Goal: Information Seeking & Learning: Compare options

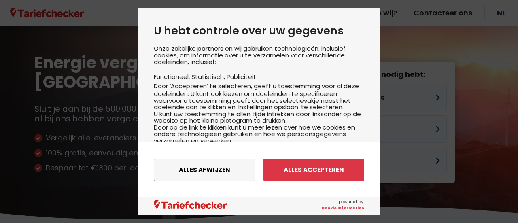
click at [350, 91] on div "Onze zakelijke partners en wij gebruiken technologieën, inclusief cookies, om i…" at bounding box center [259, 113] width 210 height 137
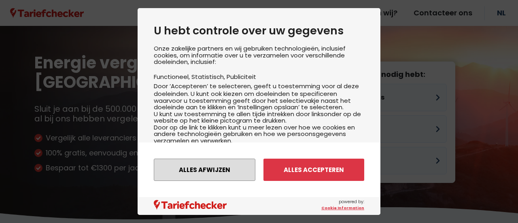
click at [206, 170] on button "Alles afwijzen" at bounding box center [205, 170] width 102 height 22
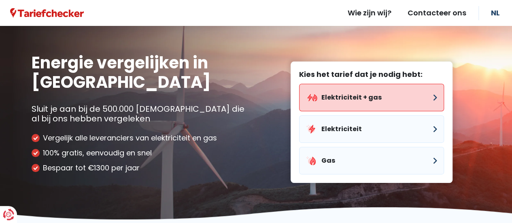
click at [381, 101] on button "Elektriciteit + gas" at bounding box center [371, 98] width 145 height 28
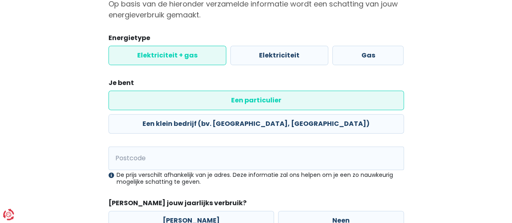
scroll to position [88, 0]
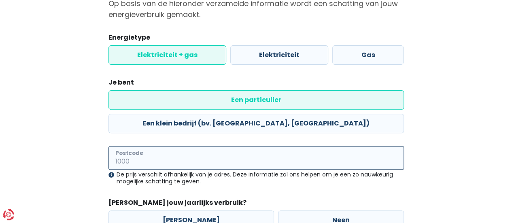
click at [244, 146] on input "Postcode" at bounding box center [255, 157] width 295 height 23
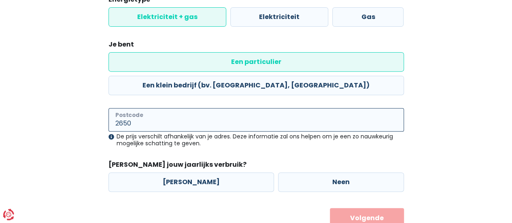
scroll to position [133, 0]
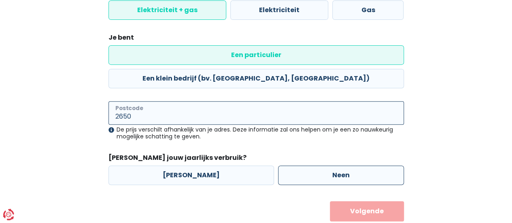
type input "2650"
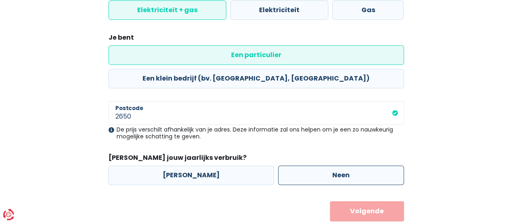
click at [300, 165] on label "Neen" at bounding box center [341, 174] width 126 height 19
click at [300, 165] on input "Neen" at bounding box center [341, 174] width 126 height 19
radio input "true"
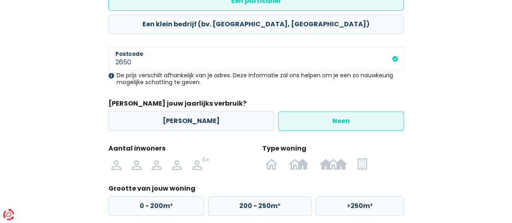
scroll to position [189, 0]
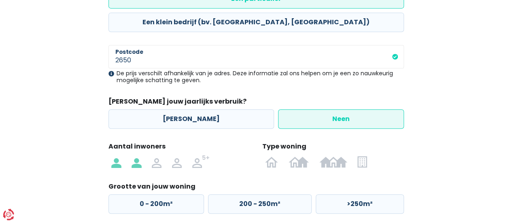
click at [136, 155] on img at bounding box center [136, 161] width 10 height 13
click at [136, 155] on input "radio" at bounding box center [136, 161] width 20 height 13
radio input "true"
click at [362, 155] on img at bounding box center [361, 161] width 9 height 13
click at [362, 155] on input "radio" at bounding box center [362, 161] width 20 height 13
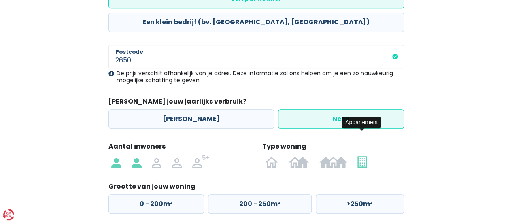
radio input "true"
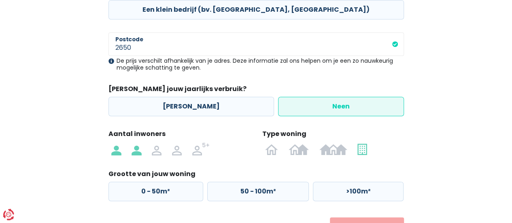
scroll to position [218, 0]
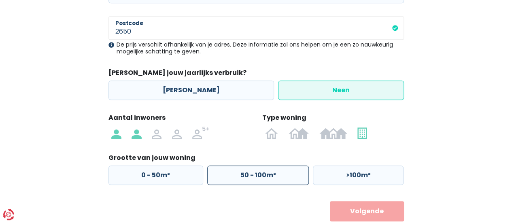
click at [245, 165] on label "50 - 100m²" at bounding box center [258, 174] width 102 height 19
click at [245, 165] on input "50 - 100m²" at bounding box center [258, 174] width 102 height 19
radio input "true"
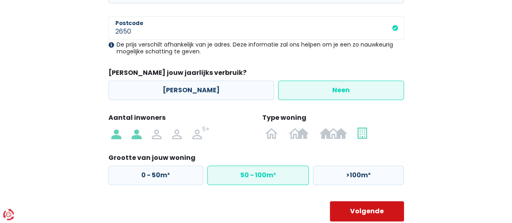
click at [352, 201] on button "Volgende" at bounding box center [367, 211] width 74 height 20
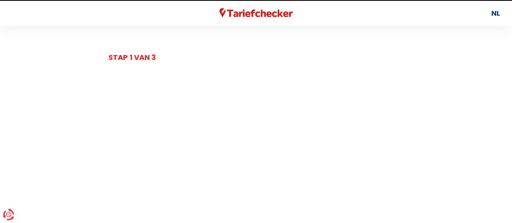
select select
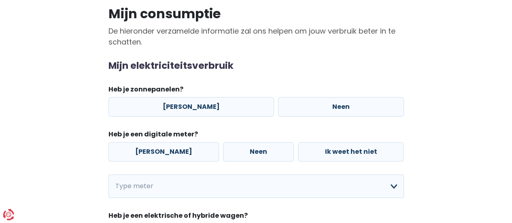
scroll to position [66, 0]
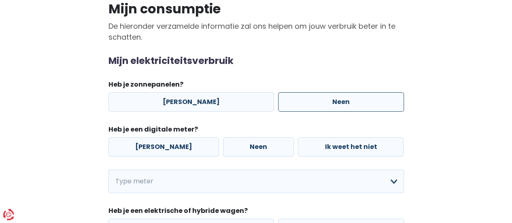
click at [307, 97] on label "Neen" at bounding box center [341, 101] width 126 height 19
click at [307, 97] on input "Neen" at bounding box center [341, 101] width 126 height 19
radio input "true"
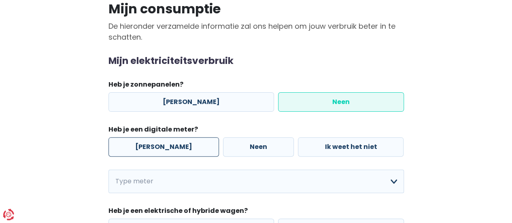
click at [150, 140] on label "[PERSON_NAME]" at bounding box center [163, 146] width 110 height 19
click at [150, 140] on input "[PERSON_NAME]" at bounding box center [163, 146] width 110 height 19
radio input "true"
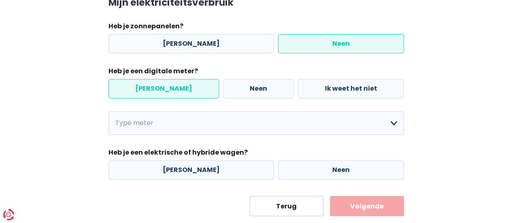
scroll to position [137, 0]
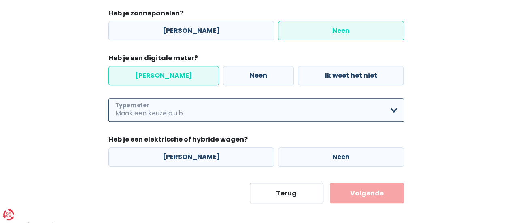
click at [176, 114] on select "Enkelvoudig Tweevoudig Enkelvoudig + uitsluitend nachttarief Tweevoudig + uitsl…" at bounding box center [255, 109] width 295 height 23
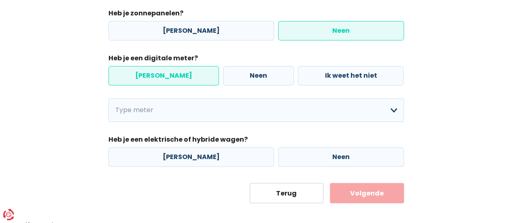
click at [479, 148] on div "Mijn consumptie De hieronder verzamelde informatie zal ons helpen om jouw verbr…" at bounding box center [255, 64] width 461 height 277
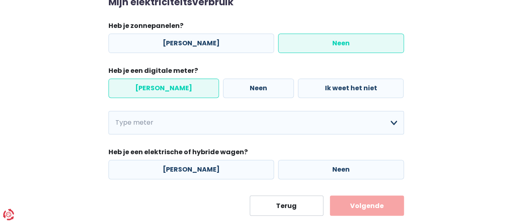
scroll to position [125, 0]
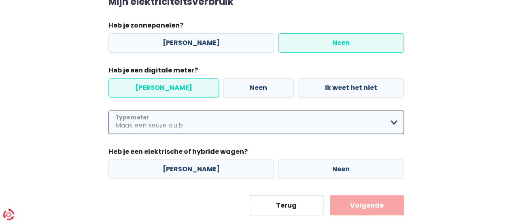
click at [248, 119] on select "Enkelvoudig Tweevoudig Enkelvoudig + uitsluitend nachttarief Tweevoudig + uitsl…" at bounding box center [255, 121] width 295 height 23
select select "day_night_bi_hourly"
click at [108, 110] on select "Enkelvoudig Tweevoudig Enkelvoudig + uitsluitend nachttarief Tweevoudig + uitsl…" at bounding box center [255, 121] width 295 height 23
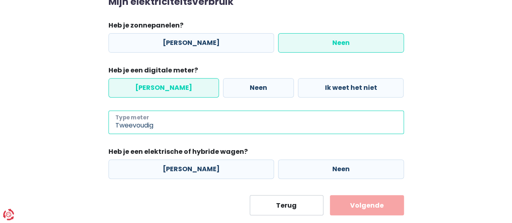
scroll to position [142, 0]
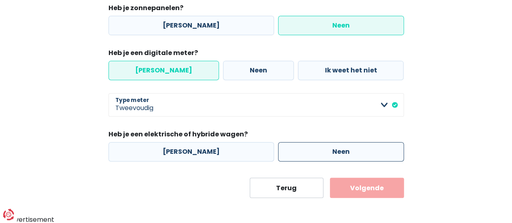
click at [312, 156] on label "Neen" at bounding box center [341, 151] width 126 height 19
click at [312, 156] on input "Neen" at bounding box center [341, 151] width 126 height 19
radio input "true"
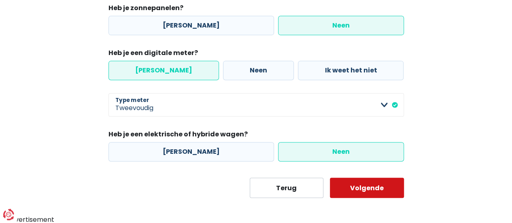
click at [377, 191] on button "Volgende" at bounding box center [367, 188] width 74 height 20
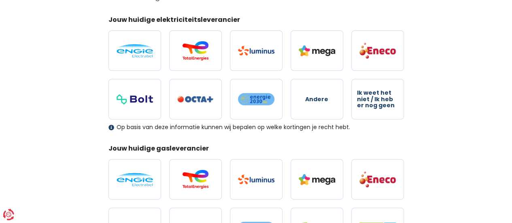
scroll to position [106, 0]
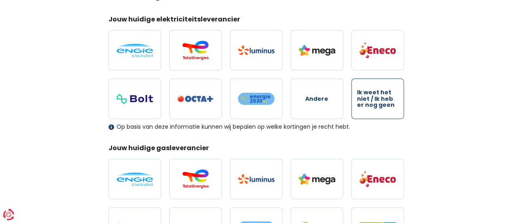
click at [371, 93] on span "Ik weet het niet / Ik heb er nog geen" at bounding box center [377, 98] width 41 height 19
click at [371, 93] on input "Ik weet het niet / Ik heb er nog geen" at bounding box center [377, 98] width 53 height 40
radio input "true"
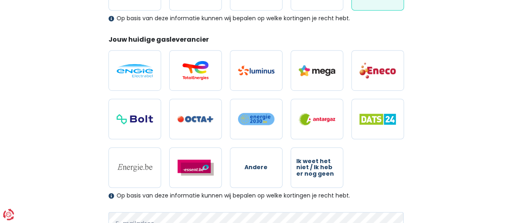
scroll to position [216, 0]
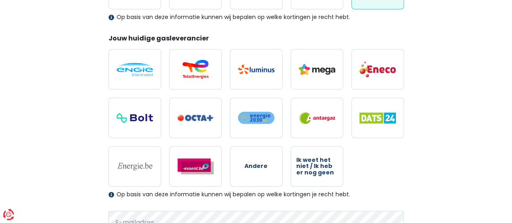
click at [371, 93] on div "Andere Ik weet het niet / Ik heb er nog geen" at bounding box center [255, 117] width 303 height 151
click at [326, 173] on span "Ik weet het niet / Ik heb er nog geen" at bounding box center [316, 166] width 41 height 19
click at [326, 173] on input "Ik weet het niet / Ik heb er nog geen" at bounding box center [316, 166] width 53 height 40
radio input "true"
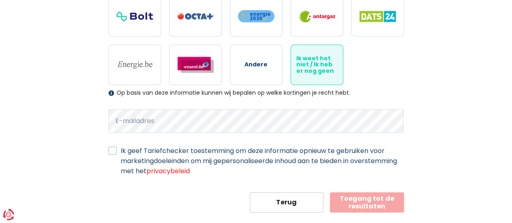
scroll to position [318, 0]
click at [121, 152] on label "Ik geef Tariefchecker toestemming om deze informatie opnieuw te gebruiken voor …" at bounding box center [262, 160] width 283 height 30
click at [115, 152] on input "Ik geef Tariefchecker toestemming om deze informatie opnieuw te gebruiken voor …" at bounding box center [112, 149] width 8 height 8
checkbox input "true"
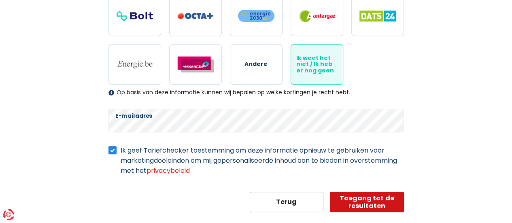
click at [358, 195] on button "Toegang tot de resultaten" at bounding box center [367, 202] width 74 height 20
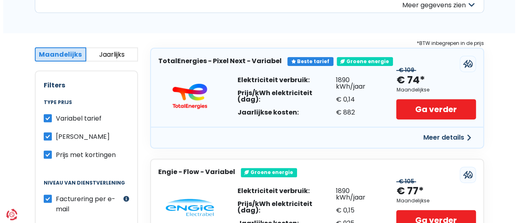
scroll to position [125, 0]
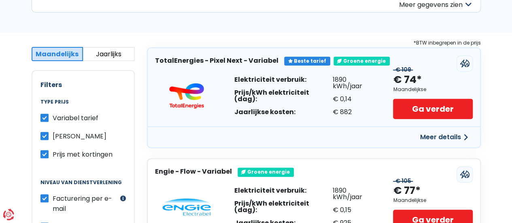
click at [430, 136] on button "Meer details" at bounding box center [443, 137] width 57 height 15
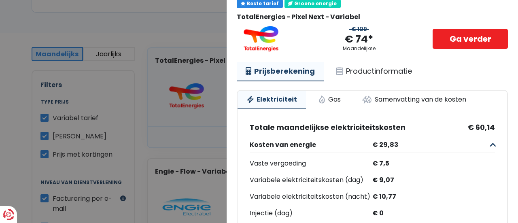
scroll to position [57, 0]
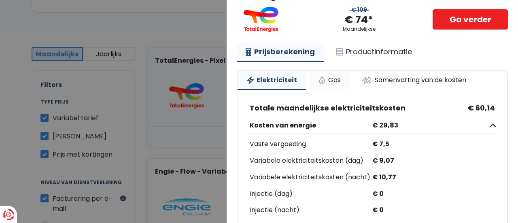
click at [326, 77] on link "Gas" at bounding box center [329, 80] width 40 height 18
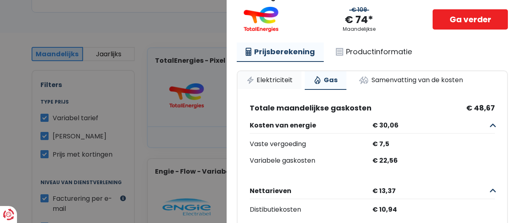
click at [289, 77] on link "Elektriciteit" at bounding box center [269, 80] width 64 height 18
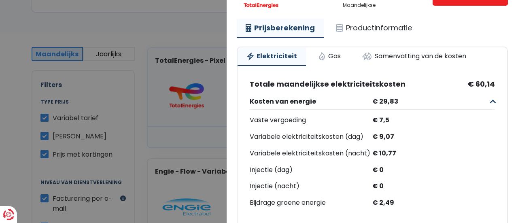
scroll to position [79, 0]
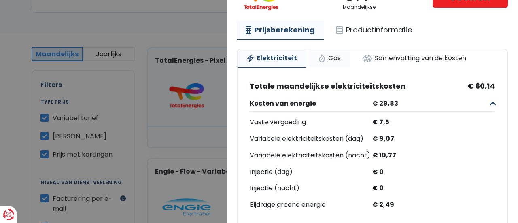
click at [335, 58] on link "Gas" at bounding box center [329, 58] width 40 height 18
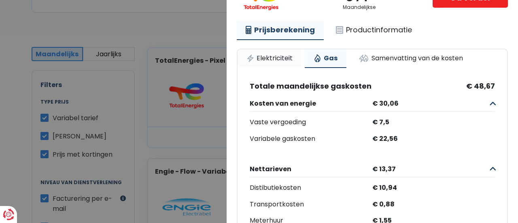
click at [291, 52] on link "Elektriciteit" at bounding box center [269, 58] width 64 height 18
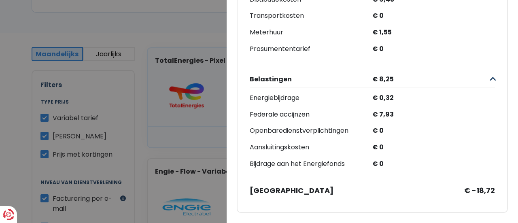
scroll to position [0, 0]
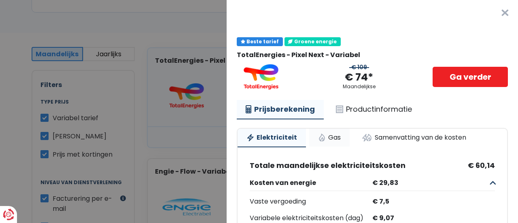
click at [328, 136] on link "Gas" at bounding box center [329, 138] width 40 height 18
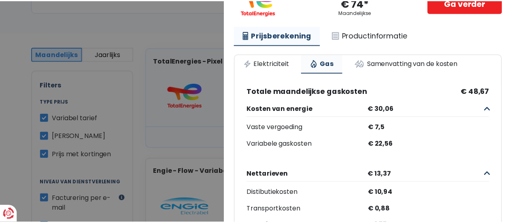
scroll to position [74, 0]
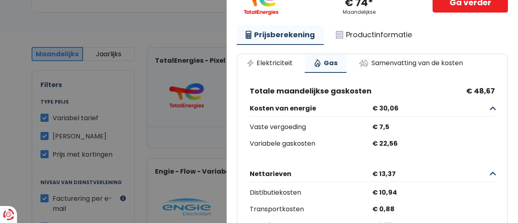
click at [163, 33] on Variabel "Plus de détails - TotalEnergies × Beste tarief Groene energie TotalEnergies - P…" at bounding box center [259, 111] width 518 height 223
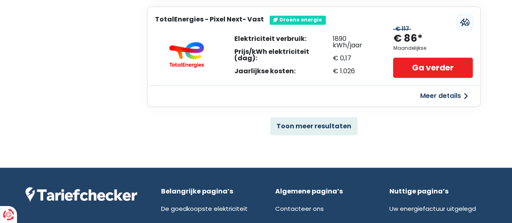
scroll to position [607, 0]
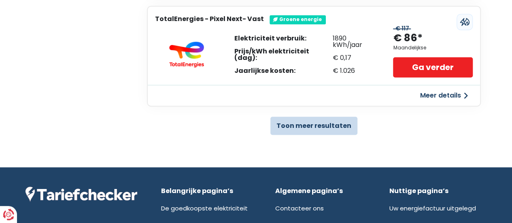
click at [284, 130] on button "Toon meer resultaten" at bounding box center [313, 126] width 87 height 18
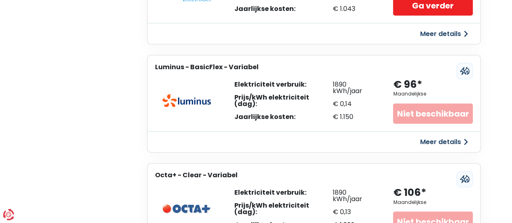
scroll to position [891, 0]
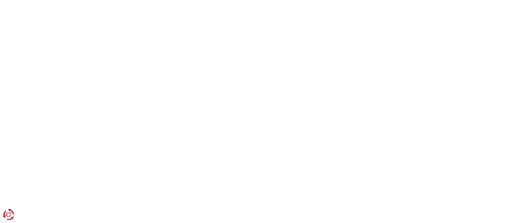
select select "day_night_bi_hourly"
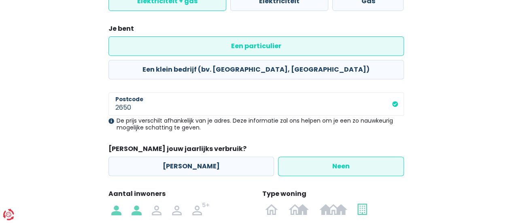
scroll to position [218, 0]
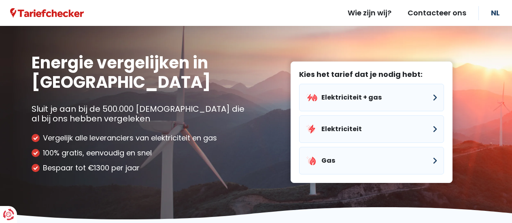
scroll to position [42, 0]
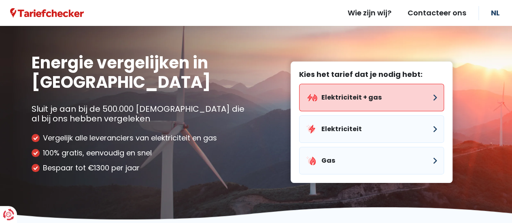
click at [333, 86] on button "Elektriciteit + gas" at bounding box center [371, 98] width 145 height 28
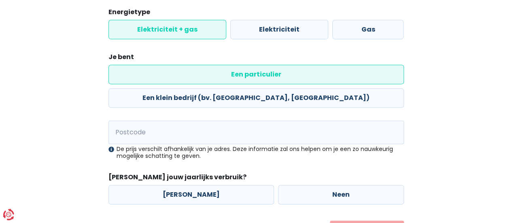
scroll to position [116, 0]
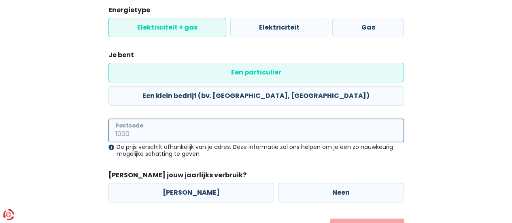
click at [235, 119] on input "Postcode" at bounding box center [255, 130] width 295 height 23
type input "2650"
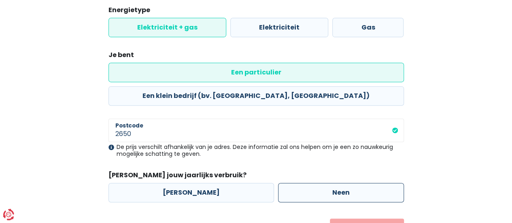
click at [318, 183] on label "Neen" at bounding box center [341, 192] width 126 height 19
click at [318, 183] on input "Neen" at bounding box center [341, 192] width 126 height 19
radio input "true"
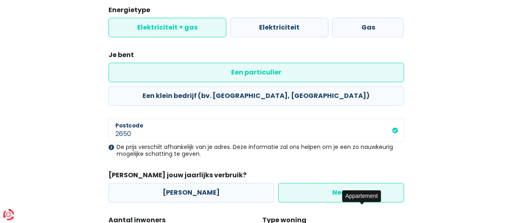
scroll to position [175, 0]
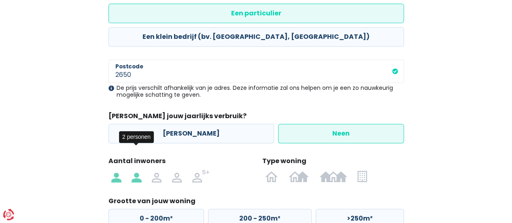
click at [138, 170] on img at bounding box center [136, 176] width 10 height 13
click at [138, 170] on input "radio" at bounding box center [136, 176] width 20 height 13
radio input "true"
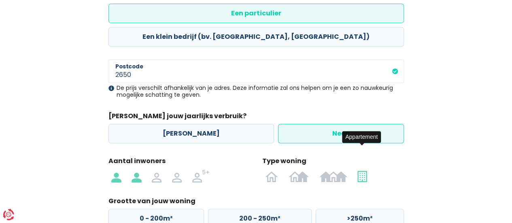
click at [360, 170] on img at bounding box center [361, 176] width 9 height 13
click at [360, 170] on input "radio" at bounding box center [362, 176] width 20 height 13
radio input "true"
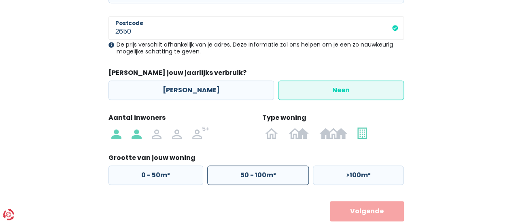
click at [268, 165] on label "50 - 100m²" at bounding box center [258, 174] width 102 height 19
click at [268, 165] on input "50 - 100m²" at bounding box center [258, 174] width 102 height 19
radio input "true"
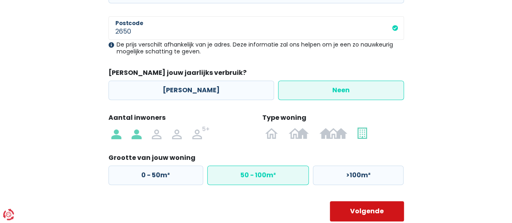
click at [380, 201] on button "Volgende" at bounding box center [367, 211] width 74 height 20
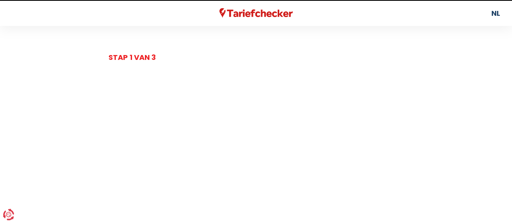
select select
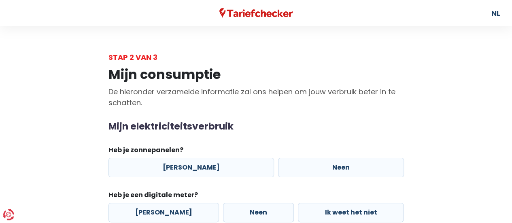
scroll to position [67, 0]
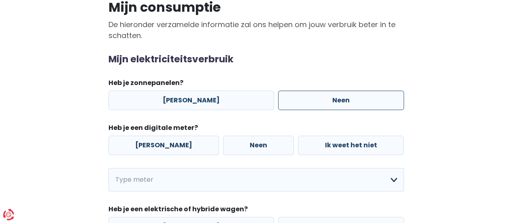
click at [299, 101] on label "Neen" at bounding box center [341, 100] width 126 height 19
click at [299, 101] on input "Neen" at bounding box center [341, 100] width 126 height 19
radio input "true"
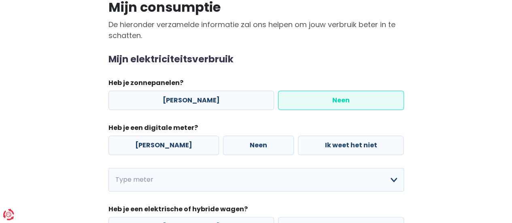
scroll to position [104, 0]
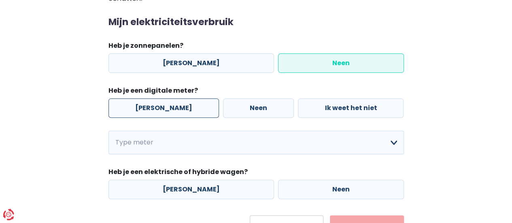
click at [140, 111] on label "[PERSON_NAME]" at bounding box center [163, 107] width 110 height 19
click at [140, 111] on input "[PERSON_NAME]" at bounding box center [163, 107] width 110 height 19
radio input "true"
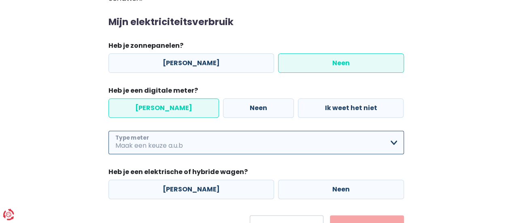
click at [156, 139] on select "Enkelvoudig Tweevoudig Enkelvoudig + uitsluitend nachttarief Tweevoudig + uitsl…" at bounding box center [255, 142] width 295 height 23
select select "day_night_bi_hourly"
click at [108, 131] on select "Enkelvoudig Tweevoudig Enkelvoudig + uitsluitend nachttarief Tweevoudig + uitsl…" at bounding box center [255, 142] width 295 height 23
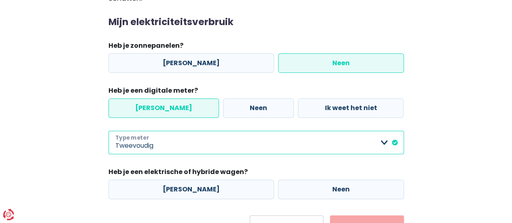
scroll to position [142, 0]
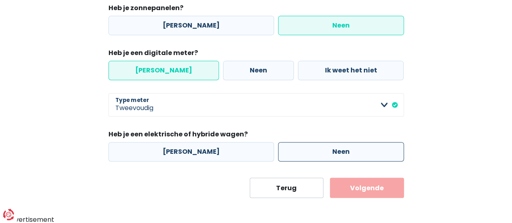
click at [309, 148] on label "Neen" at bounding box center [341, 151] width 126 height 19
click at [309, 148] on input "Neen" at bounding box center [341, 151] width 126 height 19
radio input "true"
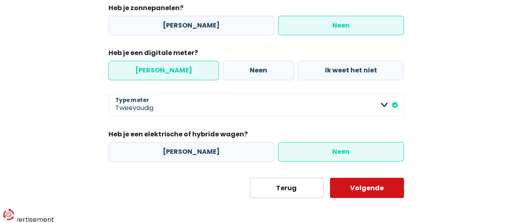
click at [383, 192] on button "Volgende" at bounding box center [367, 188] width 74 height 20
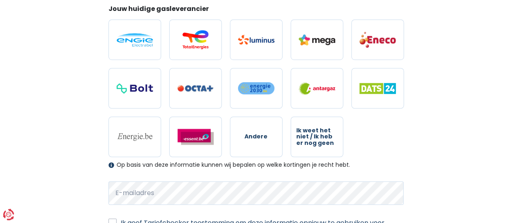
scroll to position [245, 0]
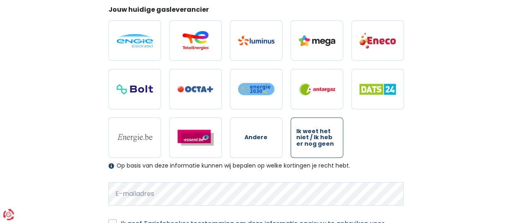
click at [300, 146] on span "Ik weet het niet / Ik heb er nog geen" at bounding box center [316, 137] width 41 height 19
click at [300, 146] on input "Ik weet het niet / Ik heb er nog geen" at bounding box center [316, 137] width 53 height 40
radio input "true"
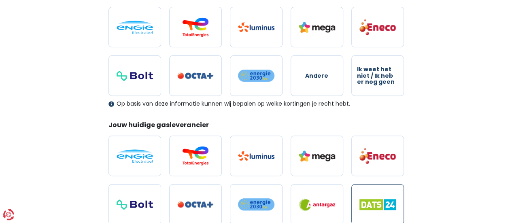
scroll to position [119, 0]
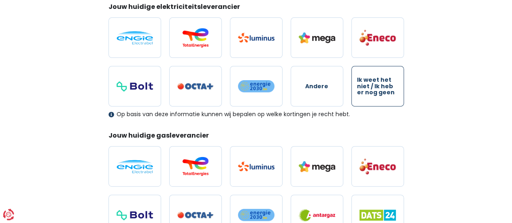
click at [389, 68] on label "Ik weet het niet / Ik heb er nog geen" at bounding box center [377, 86] width 53 height 40
click at [389, 68] on input "Ik weet het niet / Ik heb er nog geen" at bounding box center [377, 86] width 53 height 40
radio input "true"
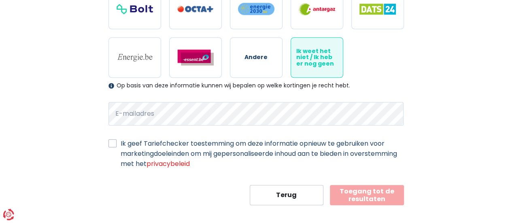
scroll to position [330, 0]
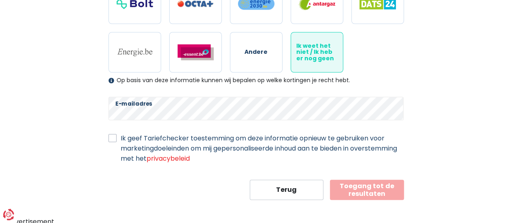
click at [129, 140] on label "Ik geef Tariefchecker toestemming om deze informatie opnieuw te gebruiken voor …" at bounding box center [262, 148] width 283 height 30
click at [117, 140] on input "Ik geef Tariefchecker toestemming om deze informatie opnieuw te gebruiken voor …" at bounding box center [112, 137] width 8 height 8
checkbox input "true"
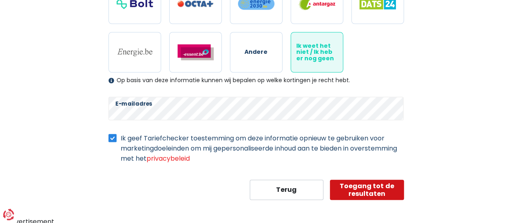
click at [358, 182] on button "Toegang tot de resultaten" at bounding box center [367, 190] width 74 height 20
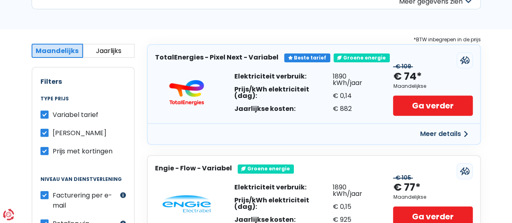
scroll to position [131, 0]
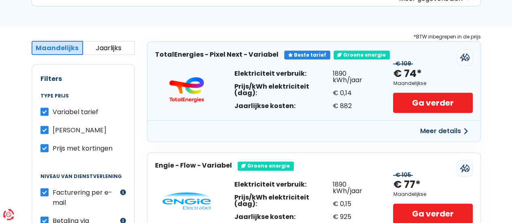
click at [121, 51] on button "Jaarlijks" at bounding box center [109, 48] width 52 height 14
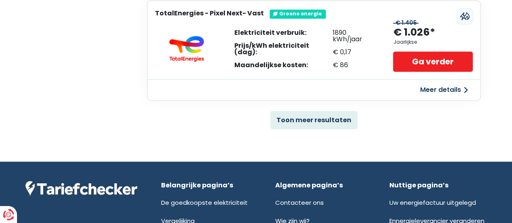
scroll to position [613, 0]
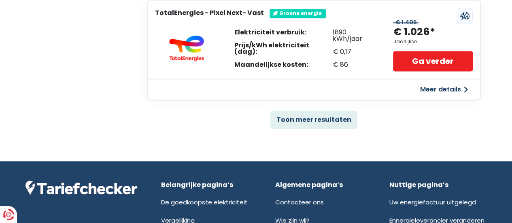
click at [312, 114] on button "Toon meer resultaten" at bounding box center [313, 119] width 87 height 18
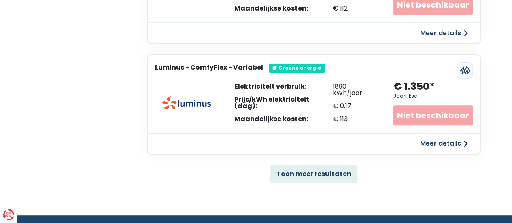
scroll to position [1662, 0]
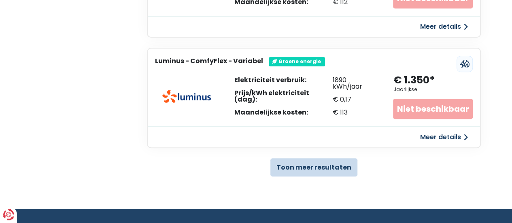
click at [315, 160] on button "Toon meer resultaten" at bounding box center [313, 167] width 87 height 18
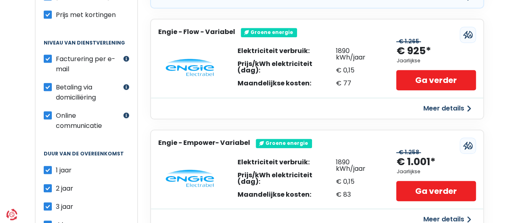
scroll to position [265, 0]
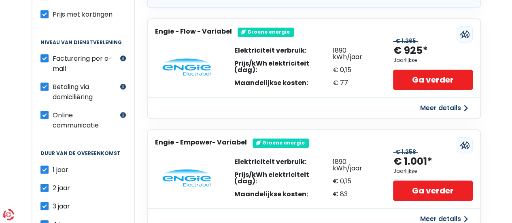
click at [455, 110] on button "Meer details" at bounding box center [443, 108] width 57 height 15
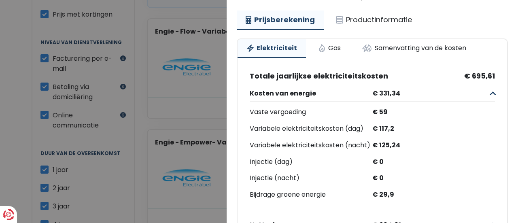
scroll to position [75, 0]
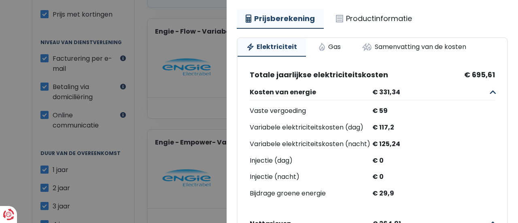
click at [373, 133] on div "€ 117,2" at bounding box center [433, 128] width 123 height 12
click at [379, 150] on div "€ 125,24" at bounding box center [433, 144] width 123 height 12
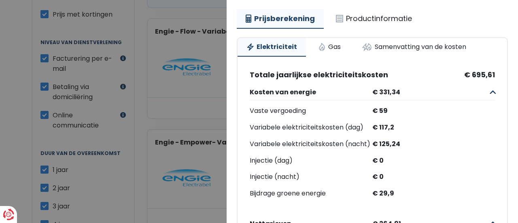
click at [379, 150] on div "€ 125,24" at bounding box center [433, 144] width 123 height 12
click at [376, 167] on div "€ 0" at bounding box center [433, 161] width 123 height 12
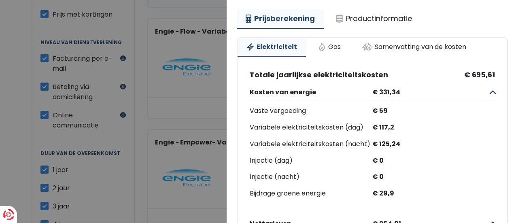
click at [376, 167] on div "€ 0" at bounding box center [433, 161] width 123 height 12
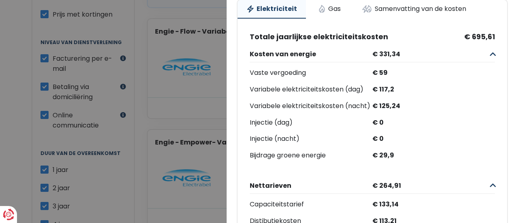
scroll to position [0, 0]
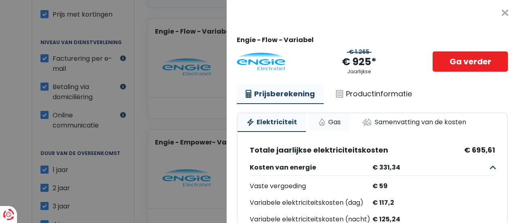
click at [321, 123] on link "Gas" at bounding box center [329, 122] width 40 height 18
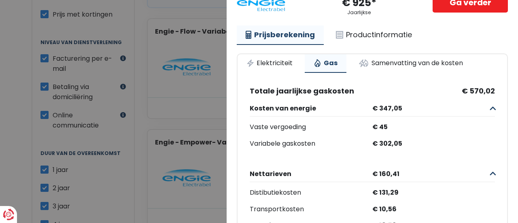
scroll to position [14, 0]
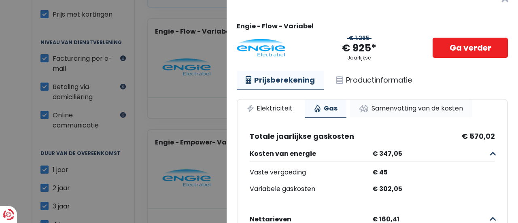
click at [384, 105] on link "Samenvatting van de kosten" at bounding box center [411, 109] width 122 height 18
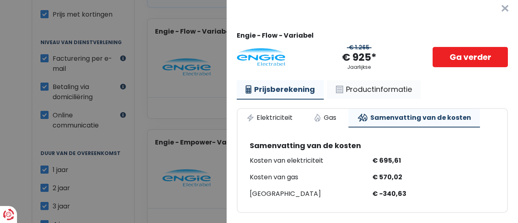
click at [373, 84] on link "Productinformatie" at bounding box center [374, 89] width 94 height 19
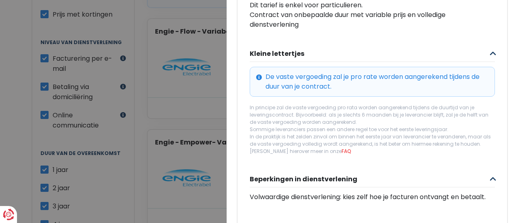
scroll to position [305, 0]
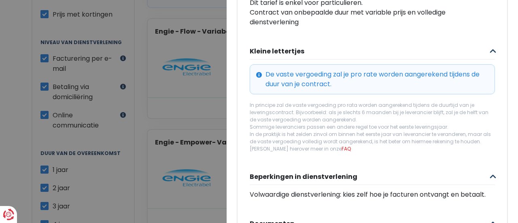
click at [352, 113] on div "In principe zal de vaste vergoeding pro rata worden aangerekend tijdens de duur…" at bounding box center [372, 127] width 245 height 51
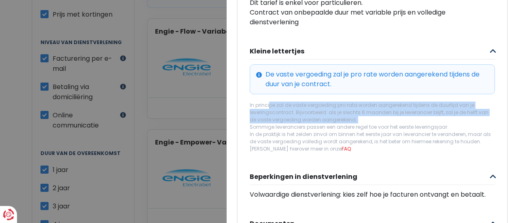
click at [352, 113] on div "In principe zal de vaste vergoeding pro rata worden aangerekend tijdens de duur…" at bounding box center [372, 127] width 245 height 51
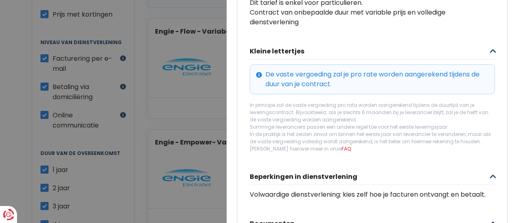
click at [348, 128] on div "In principe zal de vaste vergoeding pro rata worden aangerekend tijdens de duur…" at bounding box center [372, 127] width 245 height 51
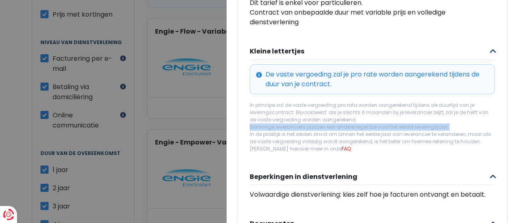
click at [348, 128] on div "In principe zal de vaste vergoeding pro rata worden aangerekend tijdens de duur…" at bounding box center [372, 127] width 245 height 51
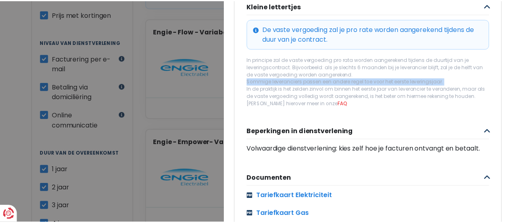
scroll to position [400, 0]
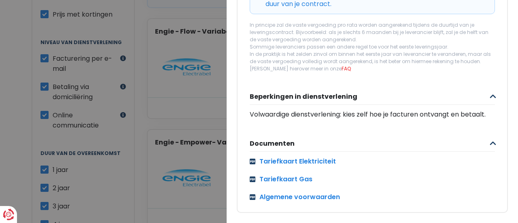
click at [176, 102] on Variabel "Plus de détails - Engie × Engie - Flow - Variabel € 1.265 € 925* Jaarlijkse Ga …" at bounding box center [259, 111] width 518 height 223
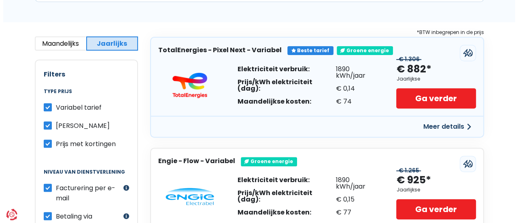
scroll to position [215, 0]
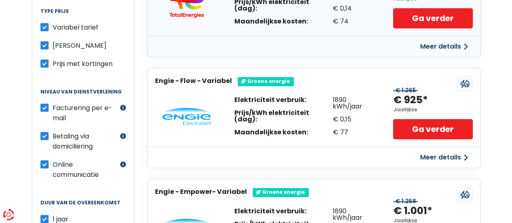
click at [441, 155] on button "Meer details" at bounding box center [443, 157] width 57 height 15
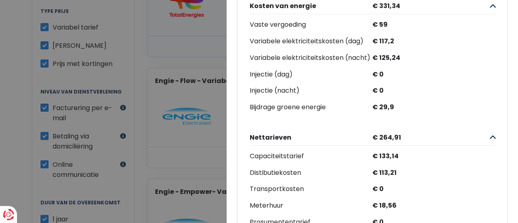
scroll to position [0, 0]
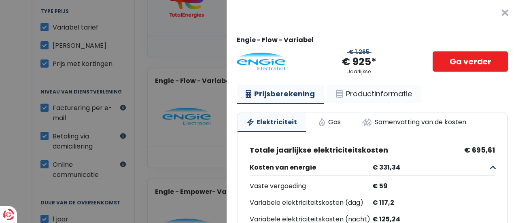
click at [386, 99] on link "Productinformatie" at bounding box center [374, 94] width 94 height 19
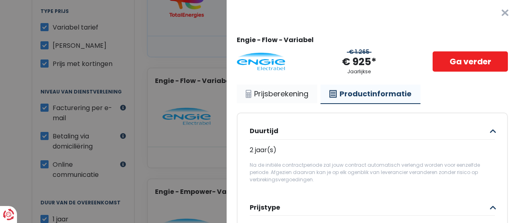
click at [277, 89] on link "Prijsberekening" at bounding box center [277, 94] width 81 height 19
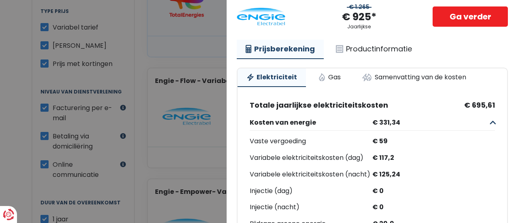
scroll to position [45, 0]
click at [384, 77] on link "Samenvatting van de kosten" at bounding box center [414, 77] width 122 height 18
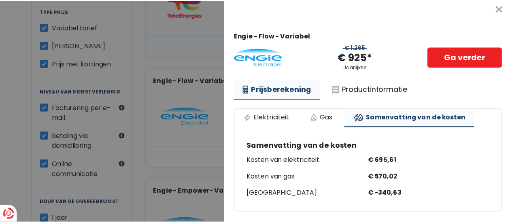
scroll to position [10, 0]
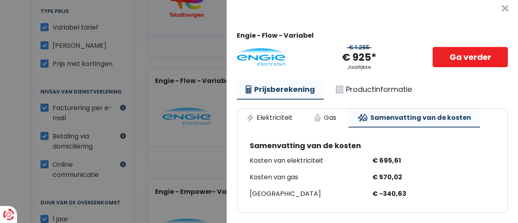
click at [180, 118] on Variabel "Plus de détails - Engie × Engie - Flow - Variabel € 1.265 € 925* Jaarlijkse Ga …" at bounding box center [259, 111] width 518 height 223
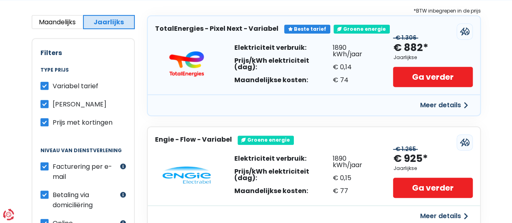
scroll to position [0, 0]
